Goal: Task Accomplishment & Management: Use online tool/utility

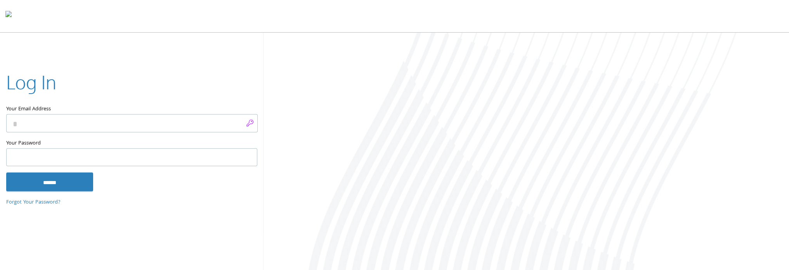
click at [252, 120] on input "Your Email Address" at bounding box center [132, 123] width 252 height 18
type input "**********"
click at [75, 184] on input "******" at bounding box center [49, 181] width 87 height 19
